Goal: Information Seeking & Learning: Learn about a topic

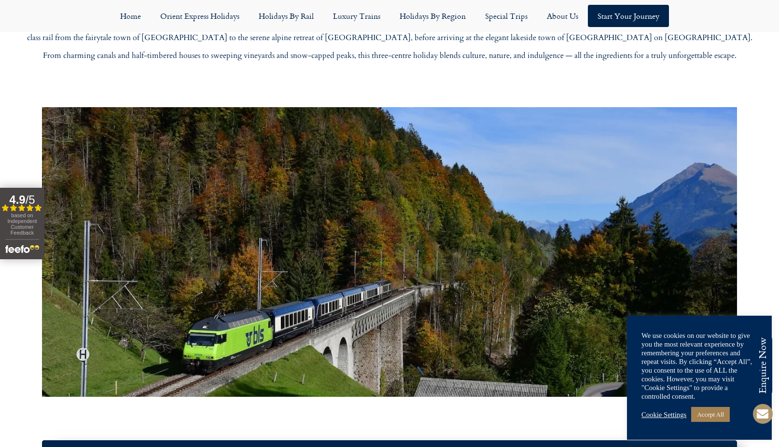
scroll to position [531, 0]
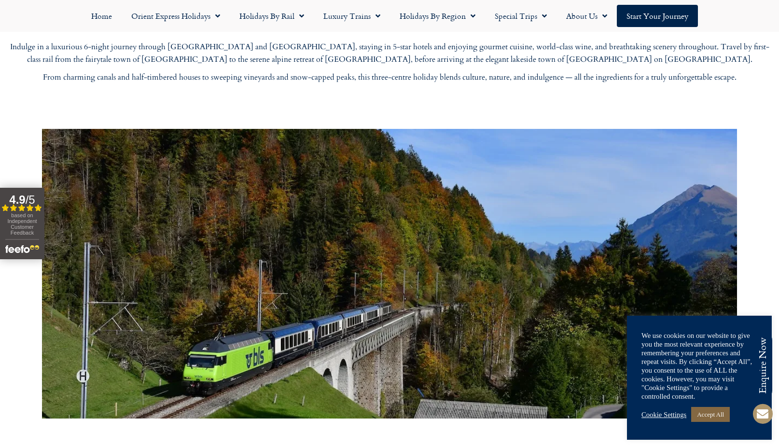
click at [716, 412] on link "Accept All" at bounding box center [710, 414] width 39 height 15
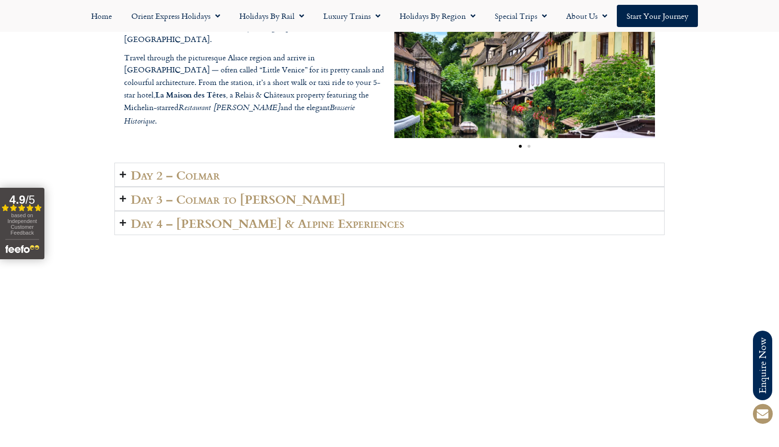
scroll to position [1400, 0]
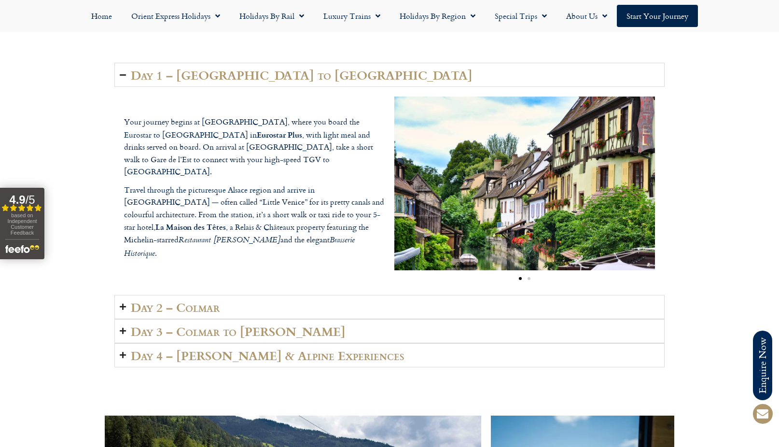
click at [124, 306] on icon "Accordion. Open links with Enter or Space, close with Escape, and navigate with…" at bounding box center [123, 306] width 6 height 7
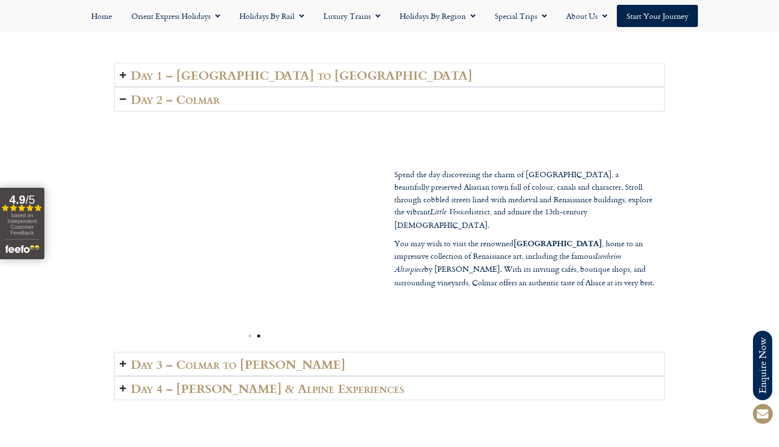
scroll to position [1448, 0]
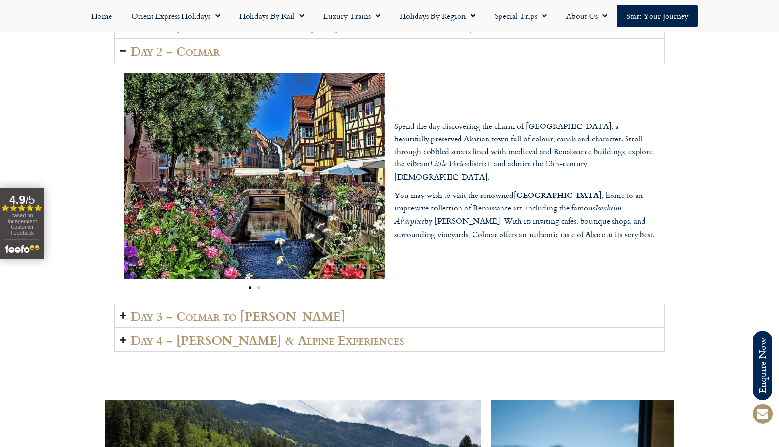
click at [122, 313] on icon "Accordion. Open links with Enter or Space, close with Escape, and navigate with…" at bounding box center [123, 315] width 6 height 7
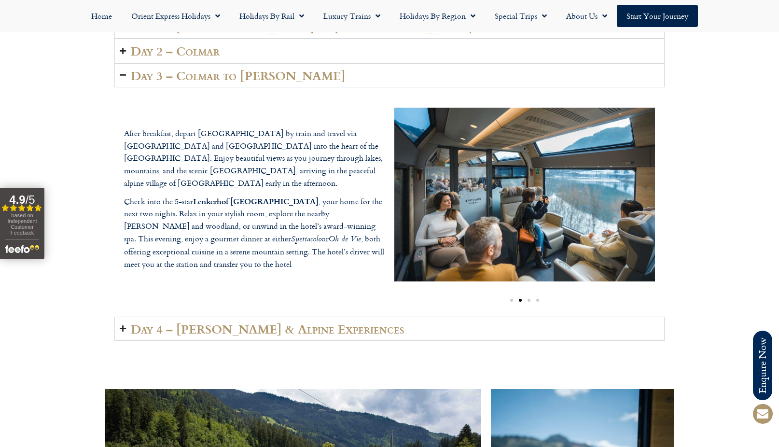
click at [124, 327] on icon "Accordion. Open links with Enter or Space, close with Escape, and navigate with…" at bounding box center [123, 328] width 6 height 7
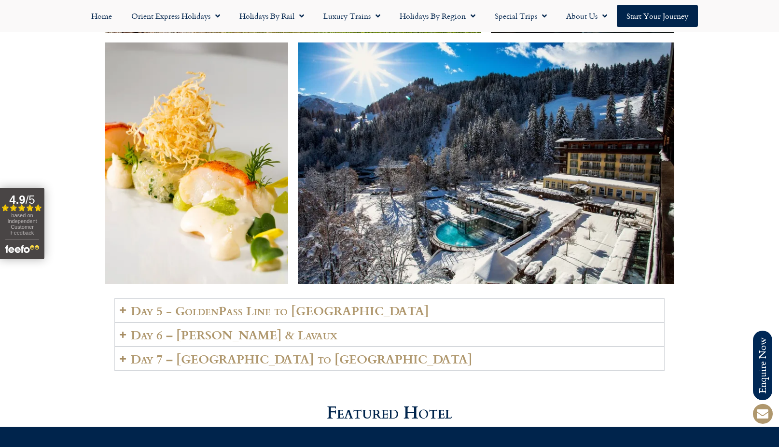
scroll to position [2172, 0]
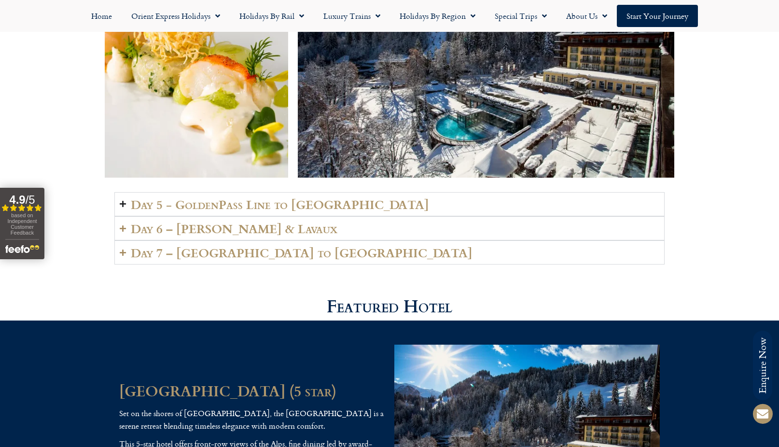
click at [123, 200] on icon "Accordion. Open links with Enter or Space, close with Escape, and navigate with…" at bounding box center [123, 203] width 6 height 7
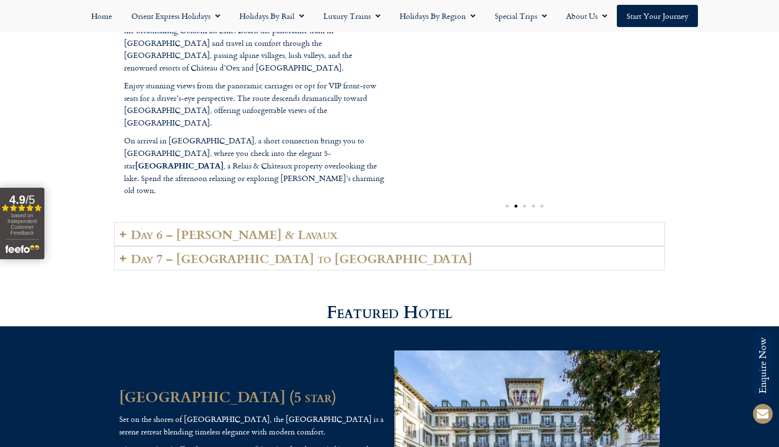
scroll to position [2413, 0]
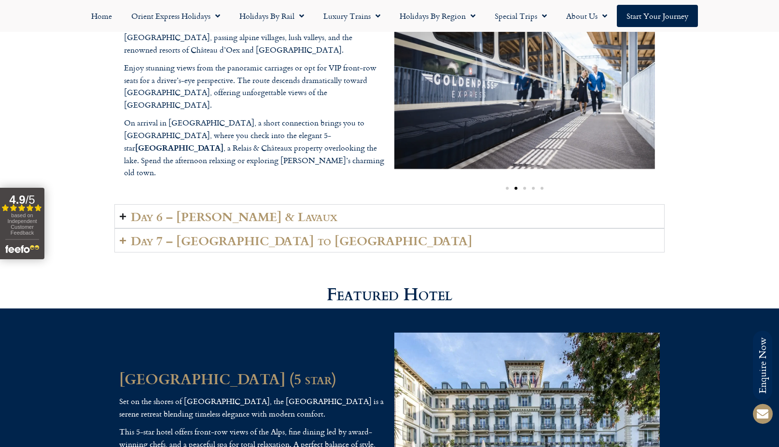
click at [121, 213] on icon "Accordion. Open links with Enter or Space, close with Escape, and navigate with…" at bounding box center [123, 216] width 6 height 7
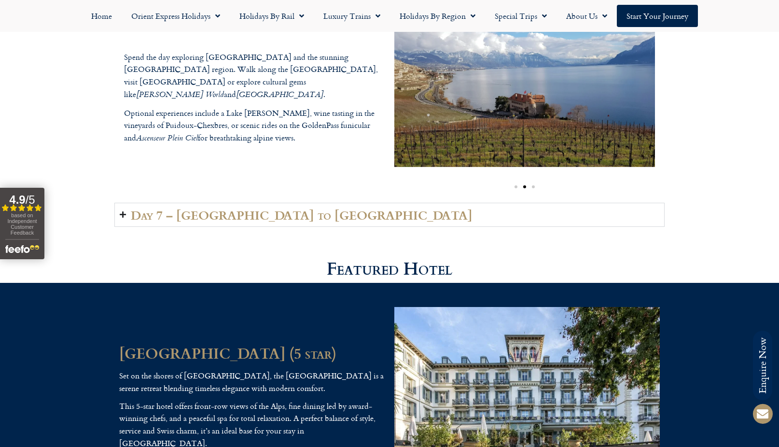
click at [124, 211] on icon "Accordion. Open links with Enter or Space, close with Escape, and navigate with…" at bounding box center [123, 214] width 6 height 7
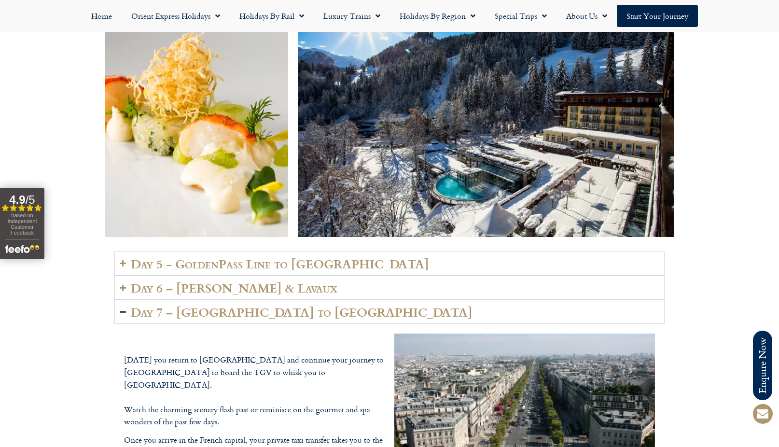
scroll to position [2123, 0]
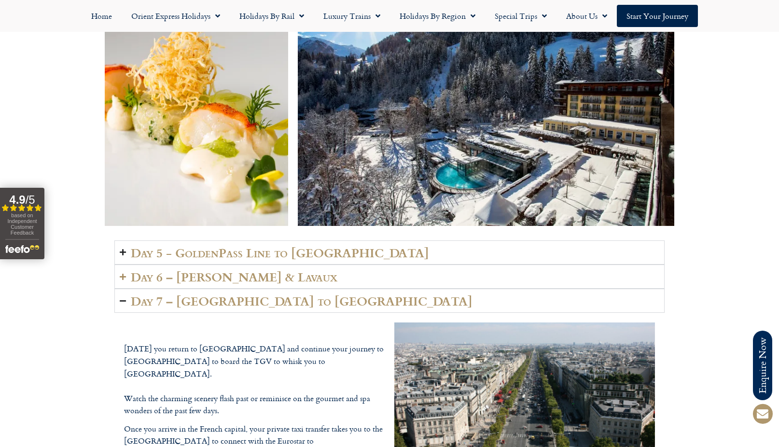
click at [121, 249] on icon "Accordion. Open links with Enter or Space, close with Escape, and navigate with…" at bounding box center [123, 252] width 6 height 7
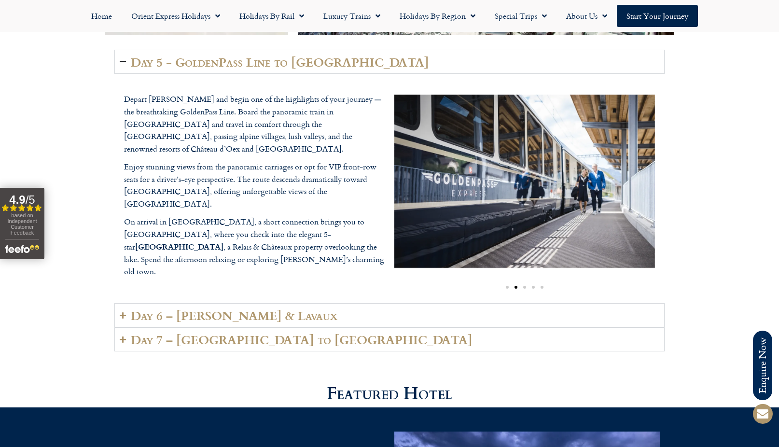
scroll to position [2316, 0]
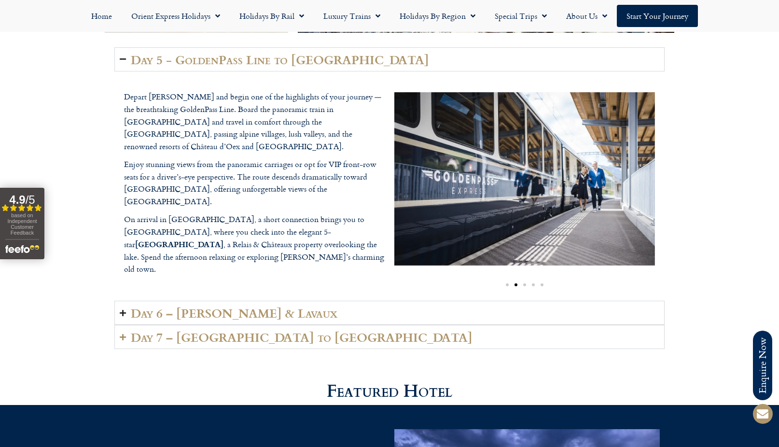
click at [123, 309] on icon "Accordion. Open links with Enter or Space, close with Escape, and navigate with…" at bounding box center [123, 312] width 6 height 7
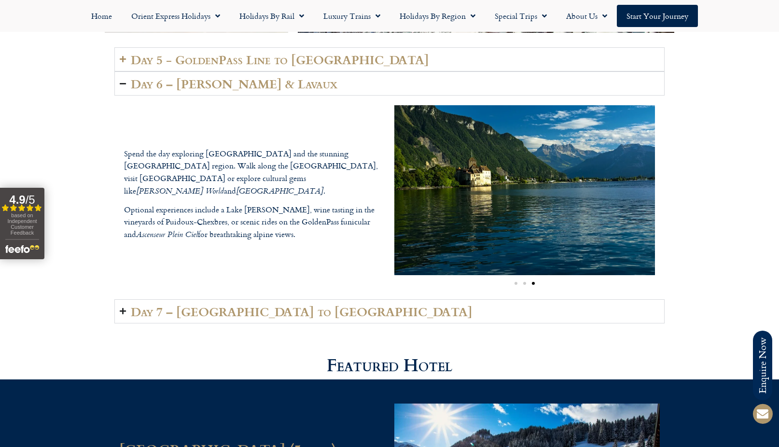
click at [124, 307] on icon "Accordion. Open links with Enter or Space, close with Escape, and navigate with…" at bounding box center [123, 310] width 6 height 7
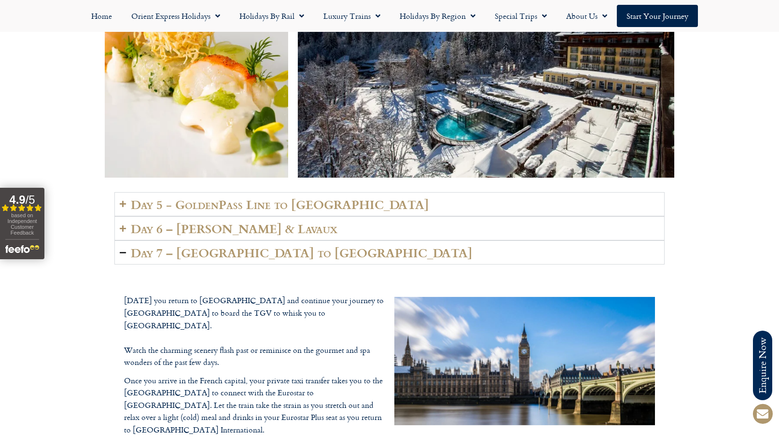
scroll to position [2123, 0]
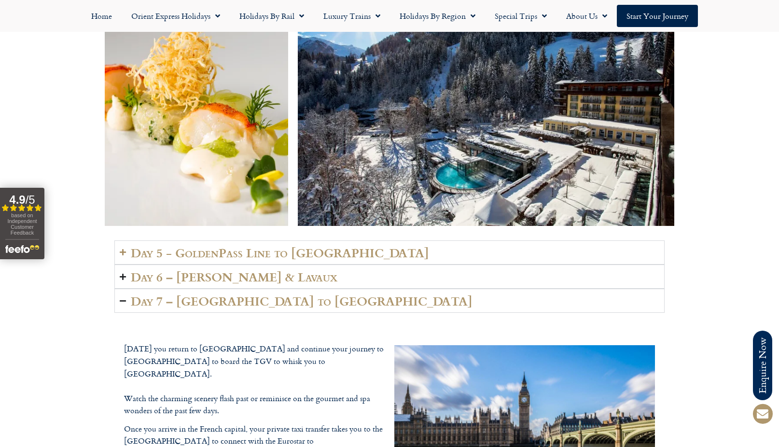
click at [123, 273] on icon "Accordion. Open links with Enter or Space, close with Escape, and navigate with…" at bounding box center [123, 276] width 6 height 7
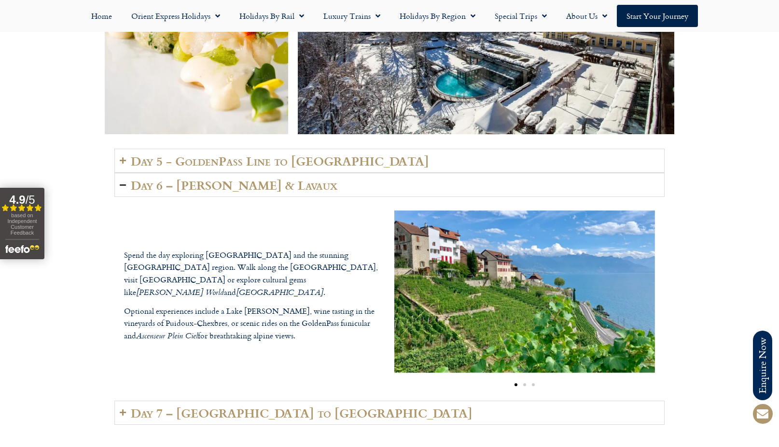
scroll to position [2220, 0]
